Goal: Information Seeking & Learning: Learn about a topic

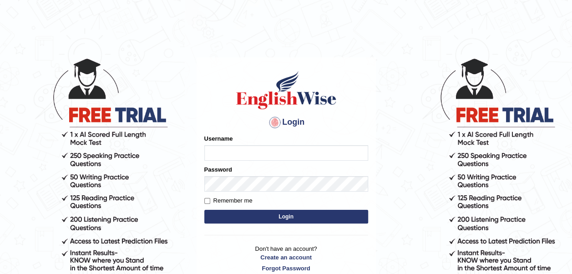
type input "laibakhan"
click at [280, 216] on button "Login" at bounding box center [286, 217] width 164 height 14
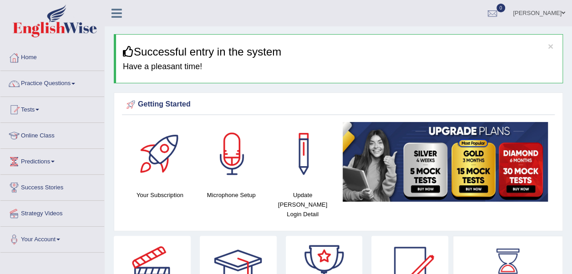
click at [60, 85] on link "Practice Questions" at bounding box center [52, 82] width 104 height 23
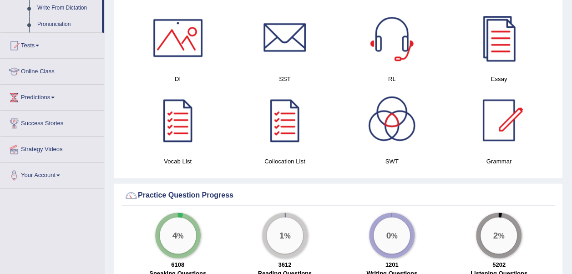
scroll to position [564, 0]
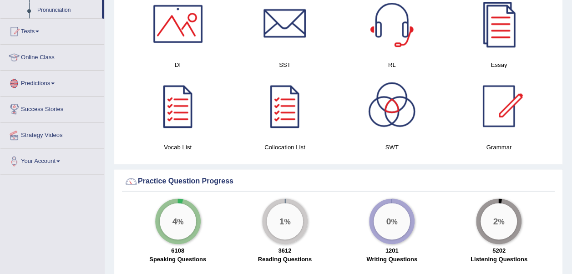
click at [108, 89] on div "× Successful entry in the system Have a pleasant time! Please login from Deskto…" at bounding box center [339, 104] width 468 height 1337
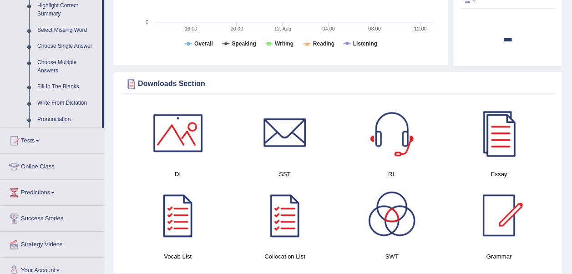
scroll to position [437, 0]
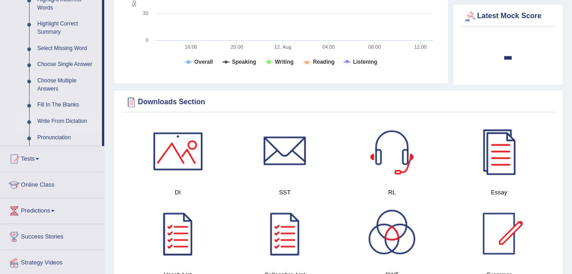
click at [60, 116] on link "Write From Dictation" at bounding box center [67, 121] width 69 height 16
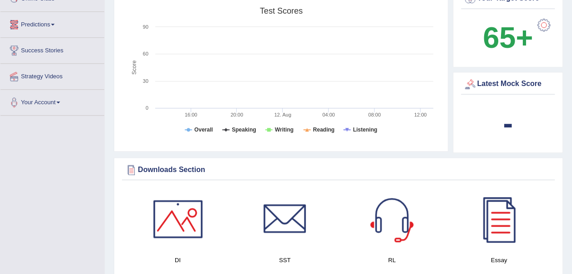
scroll to position [630, 0]
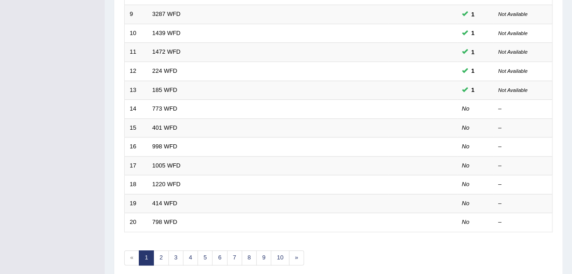
scroll to position [324, 0]
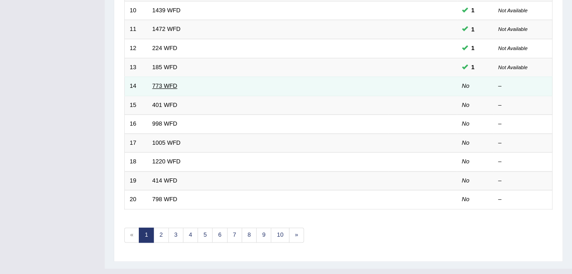
click at [161, 82] on link "773 WFD" at bounding box center [164, 85] width 25 height 7
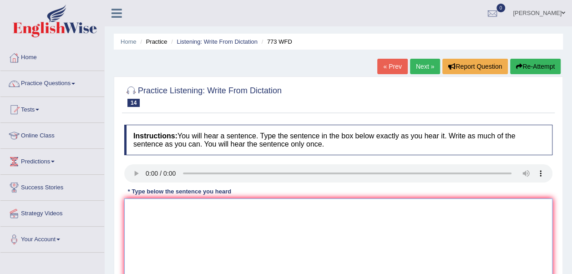
click at [132, 216] on textarea at bounding box center [338, 242] width 428 height 88
click at [258, 207] on textarea "gravity is already weak directly extraordinary" at bounding box center [338, 242] width 428 height 88
type textarea "g"
click at [145, 206] on textarea at bounding box center [338, 242] width 428 height 88
click at [213, 209] on textarea "gravity is extraordinary weak" at bounding box center [338, 242] width 428 height 88
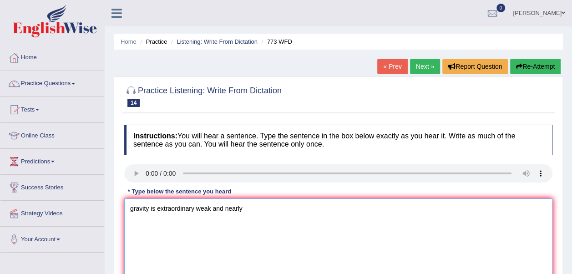
click at [247, 208] on textarea "gravity is extraordinary weak and nearly" at bounding box center [338, 242] width 428 height 88
click at [284, 202] on textarea "gravity is extraordinary weak and nearly impossible" at bounding box center [338, 242] width 428 height 88
click at [309, 208] on textarea "gravity is extraordinary weak and nearly impossible to study" at bounding box center [338, 242] width 428 height 88
type textarea "gravity is extraordinary weak and nearly impossible to study directly at a level"
click at [569, 211] on div "Home Practice Listening: Write From Dictation 773 WFD « Prev Next » Report Ques…" at bounding box center [339, 227] width 468 height 455
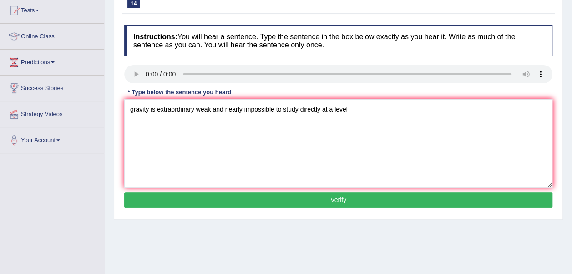
scroll to position [127, 0]
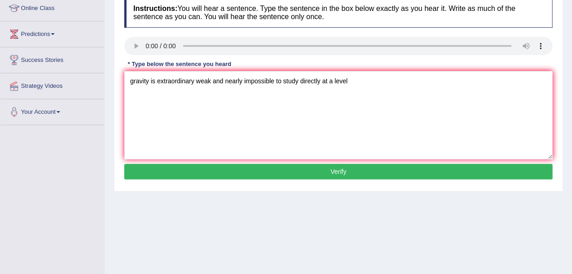
click at [404, 168] on button "Verify" at bounding box center [338, 171] width 428 height 15
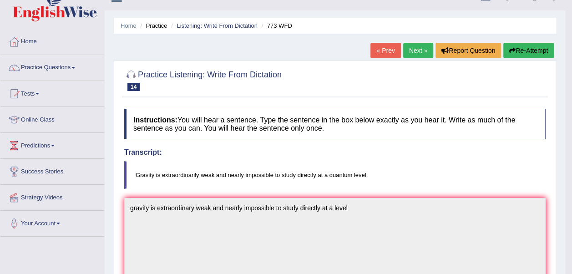
scroll to position [0, 0]
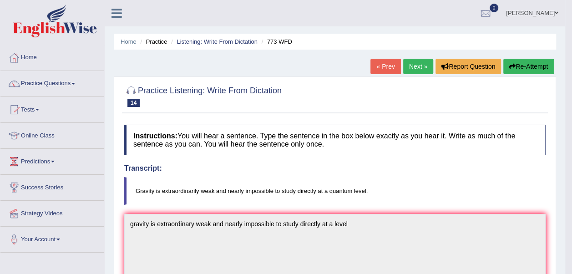
click at [409, 70] on link "Next »" at bounding box center [418, 66] width 30 height 15
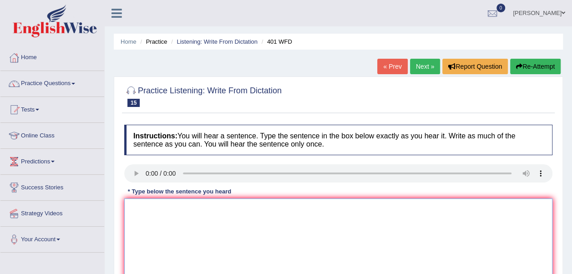
click at [141, 217] on textarea at bounding box center [338, 242] width 428 height 88
click at [189, 206] on textarea "students live in a hall residence during" at bounding box center [338, 242] width 428 height 88
click at [249, 207] on textarea "students live in a hall of residence during" at bounding box center [338, 242] width 428 height 88
type textarea "students live in a hall of residence during time"
click at [559, 229] on div "Practice Listening: Write From Dictation 15 401 WFD Instructions: You will hear…" at bounding box center [338, 197] width 449 height 243
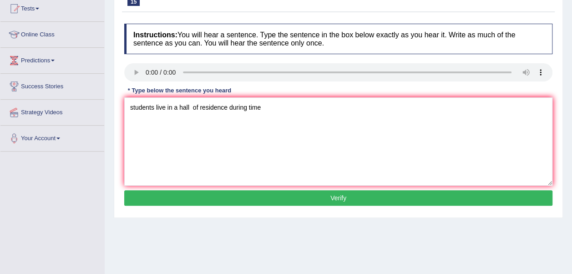
scroll to position [127, 0]
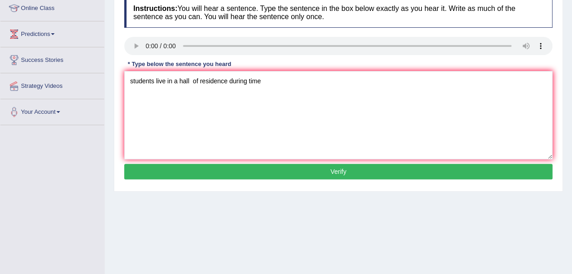
click at [217, 173] on button "Verify" at bounding box center [338, 171] width 428 height 15
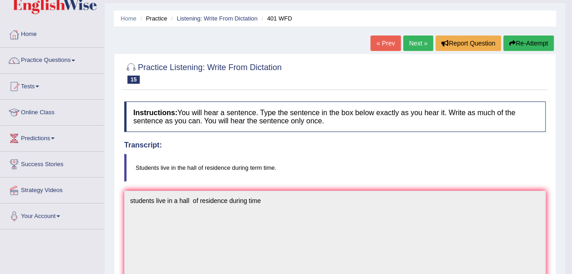
scroll to position [3, 0]
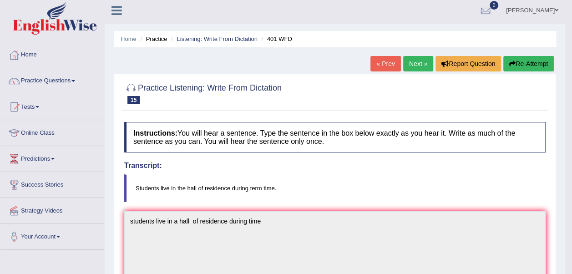
click at [417, 66] on link "Next »" at bounding box center [418, 63] width 30 height 15
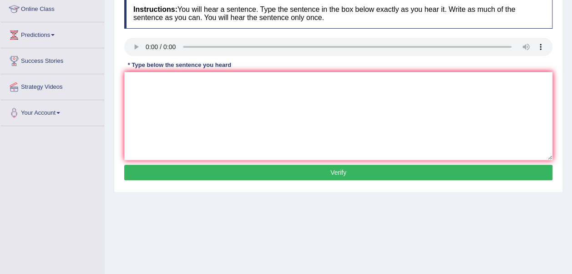
scroll to position [127, 0]
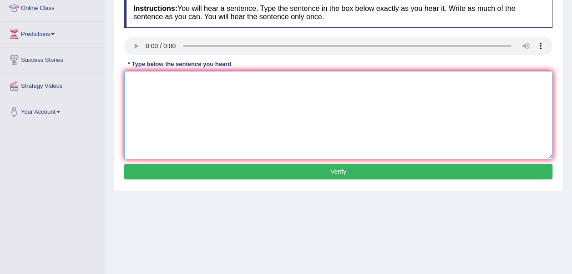
click at [145, 77] on textarea at bounding box center [338, 115] width 428 height 88
type textarea "population has a short price in recent twenty years."
click at [166, 169] on button "Verify" at bounding box center [338, 171] width 428 height 15
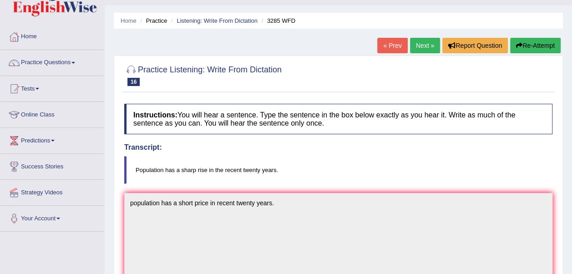
scroll to position [3, 0]
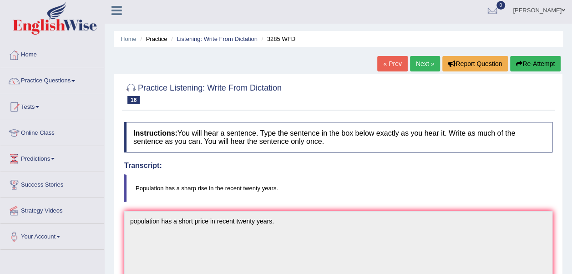
click at [430, 63] on link "Next »" at bounding box center [425, 63] width 30 height 15
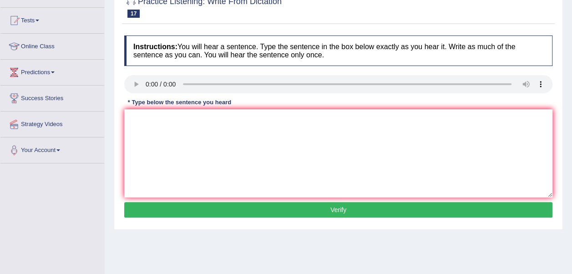
scroll to position [91, 0]
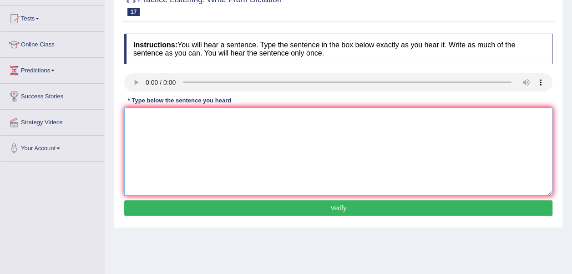
click at [168, 127] on textarea at bounding box center [338, 151] width 428 height 88
click at [216, 116] on textarea "we will held the celebration for gradutaion students" at bounding box center [338, 151] width 428 height 88
click at [215, 117] on textarea "we will held the celebration forthe gradutaion students" at bounding box center [338, 151] width 428 height 88
click at [227, 117] on textarea "we will held the celebration for the gradutaion students" at bounding box center [338, 151] width 428 height 88
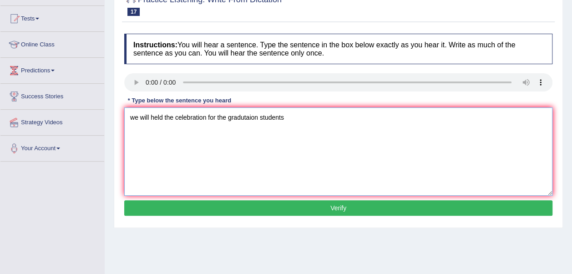
type textarea "we will held the celebration for the gradutaion students"
click at [257, 205] on button "Verify" at bounding box center [338, 207] width 428 height 15
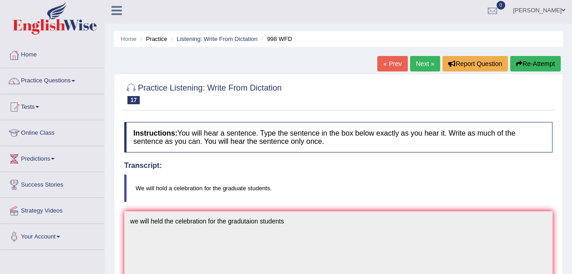
scroll to position [0, 0]
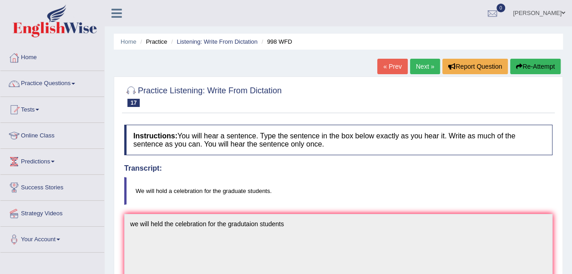
click at [418, 63] on link "Next »" at bounding box center [425, 66] width 30 height 15
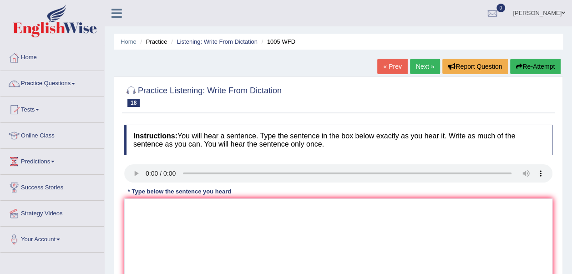
click at [112, 238] on div "Home Practice Listening: Write From Dictation 1005 WFD « Prev Next » Report Que…" at bounding box center [339, 227] width 468 height 455
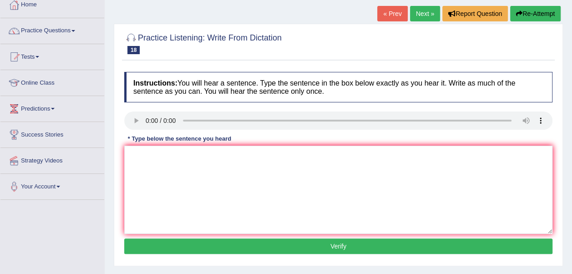
scroll to position [55, 0]
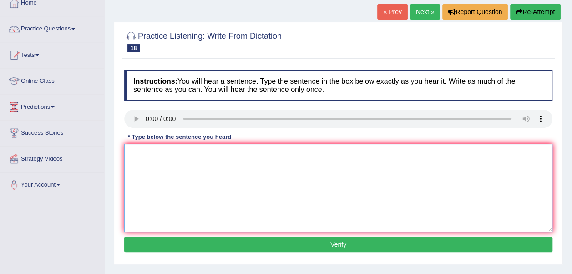
click at [134, 162] on textarea at bounding box center [338, 188] width 428 height 88
click at [170, 151] on textarea "the collapse of housing market" at bounding box center [338, 188] width 428 height 88
click at [230, 155] on textarea "the collapse of the housing market" at bounding box center [338, 188] width 428 height 88
click at [299, 152] on textarea "the collapse of the housing market has trigger the session" at bounding box center [338, 188] width 428 height 88
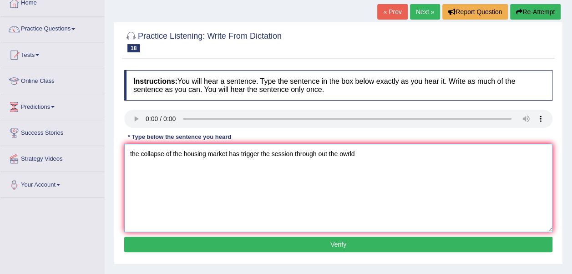
type textarea "the collapse of the housing market has trigger the session through out the owrld"
click at [301, 242] on button "Verify" at bounding box center [338, 244] width 428 height 15
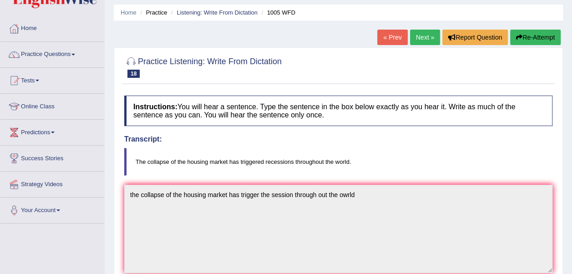
scroll to position [21, 0]
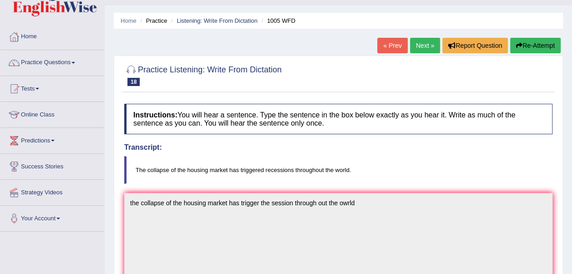
click at [422, 44] on link "Next »" at bounding box center [425, 45] width 30 height 15
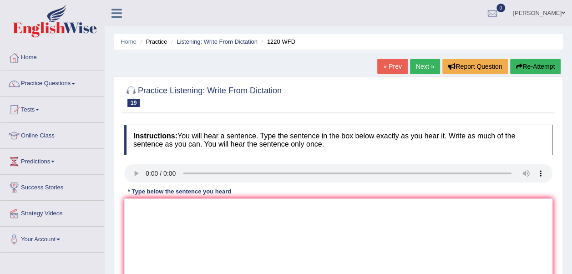
click at [106, 194] on div "Home Practice Listening: Write From Dictation 1220 WFD « Prev Next » Report Que…" at bounding box center [339, 227] width 468 height 455
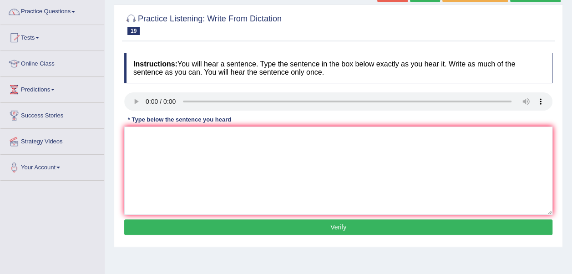
scroll to position [73, 0]
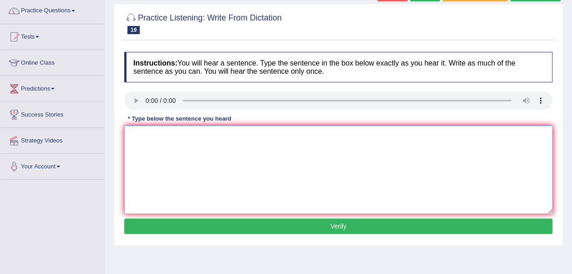
click at [144, 147] on textarea at bounding box center [338, 170] width 428 height 88
type textarea "we are able to accomodate students previously"
click at [264, 226] on button "Verify" at bounding box center [338, 226] width 428 height 15
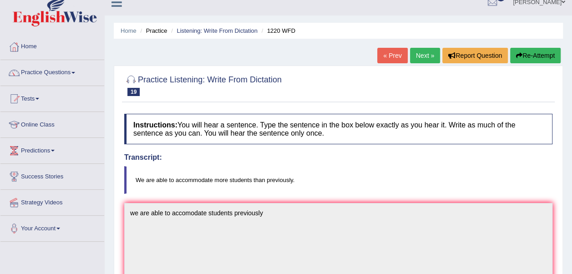
scroll to position [3, 0]
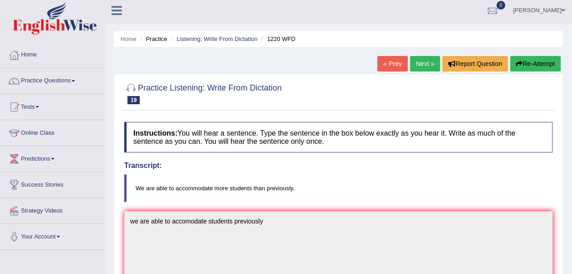
click at [420, 56] on link "Next »" at bounding box center [425, 63] width 30 height 15
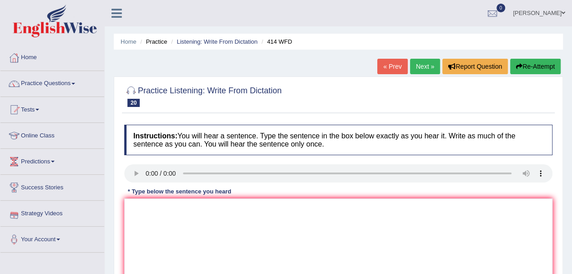
click at [112, 213] on div "Home Practice Listening: Write From Dictation 414 WFD « Prev Next » Report Ques…" at bounding box center [339, 227] width 468 height 455
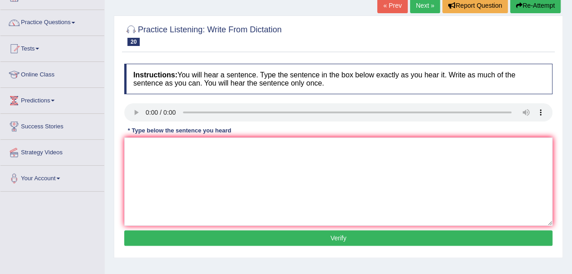
scroll to position [73, 0]
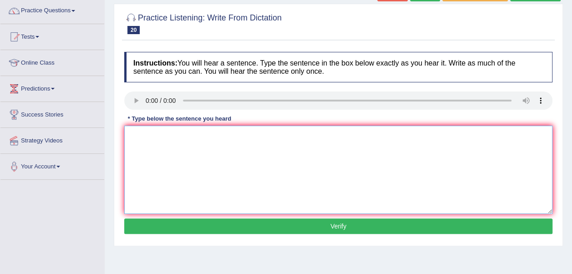
click at [159, 151] on textarea at bounding box center [338, 170] width 428 height 88
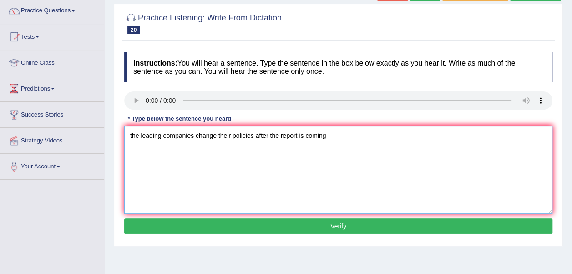
type textarea "the leading companies change their policies after the report is coming"
click at [307, 221] on button "Verify" at bounding box center [338, 226] width 428 height 15
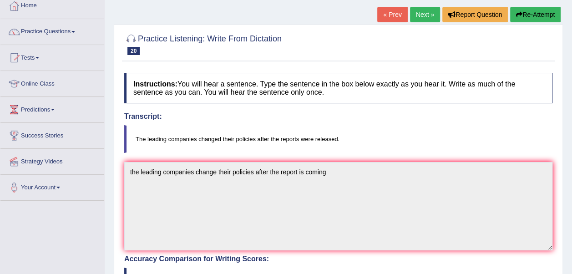
scroll to position [21, 0]
